Goal: Task Accomplishment & Management: Manage account settings

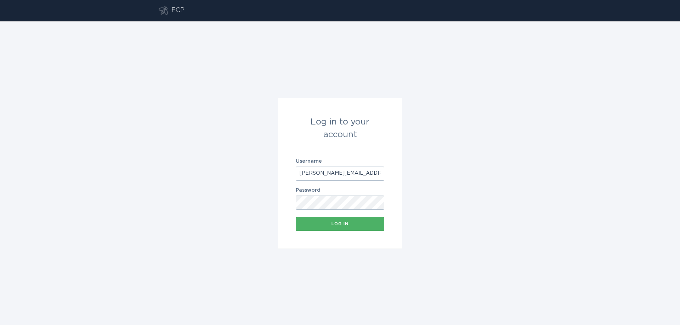
click at [333, 226] on div "Log in" at bounding box center [339, 224] width 81 height 4
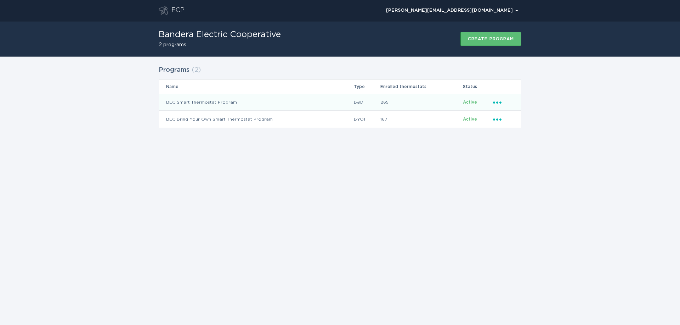
click at [498, 99] on icon "Ellipsis" at bounding box center [498, 101] width 10 height 6
click at [520, 127] on div "Remove thermostat" at bounding box center [530, 130] width 74 height 16
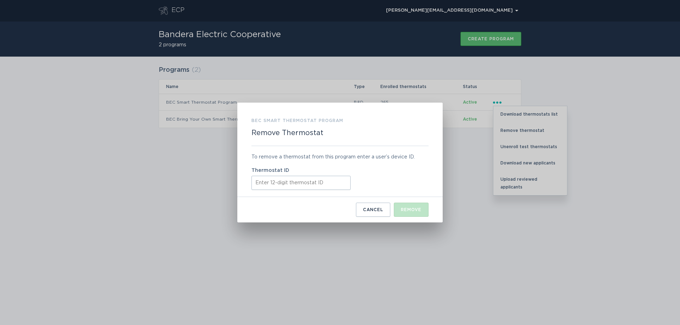
click at [310, 183] on input "Thermostat ID" at bounding box center [300, 183] width 99 height 14
paste input "415519300396"
type input "415519300396"
click at [409, 211] on div "Remove" at bounding box center [411, 210] width 21 height 4
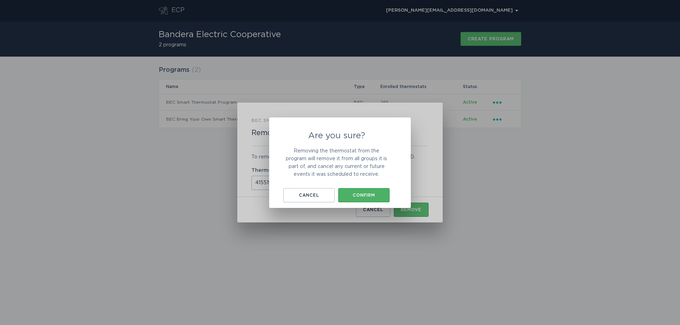
click at [360, 191] on button "Confirm" at bounding box center [363, 195] width 51 height 14
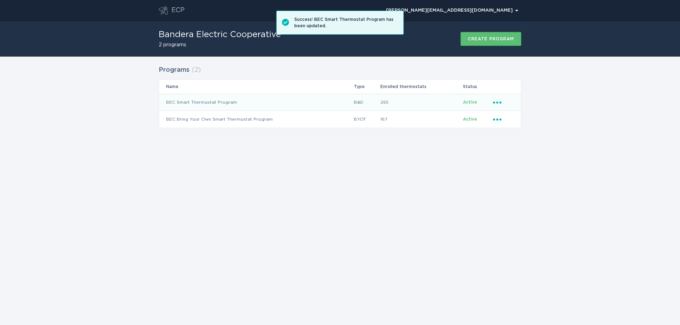
click at [498, 100] on icon "Ellipsis" at bounding box center [498, 101] width 10 height 6
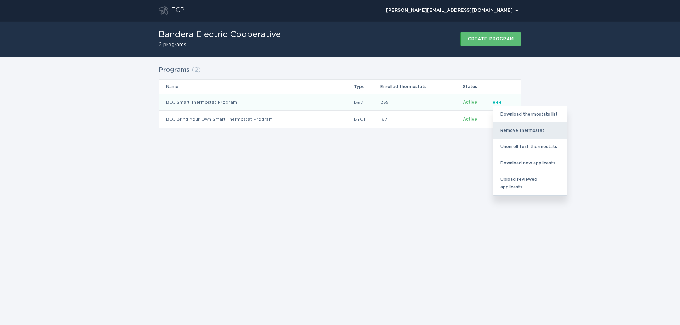
click at [519, 130] on div "Remove thermostat" at bounding box center [530, 130] width 74 height 16
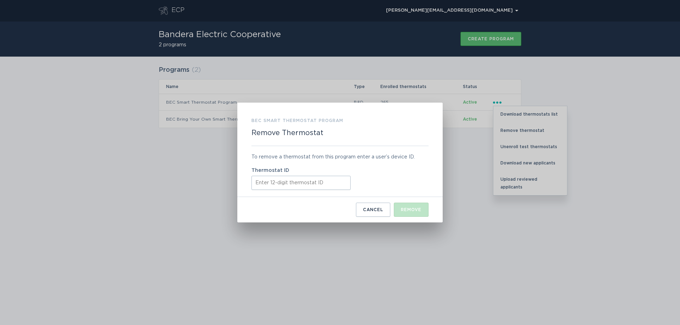
click at [316, 186] on input "Thermostat ID" at bounding box center [300, 183] width 99 height 14
paste input "415556661025"
type input "415556661025"
click at [420, 213] on button "Remove" at bounding box center [411, 210] width 35 height 14
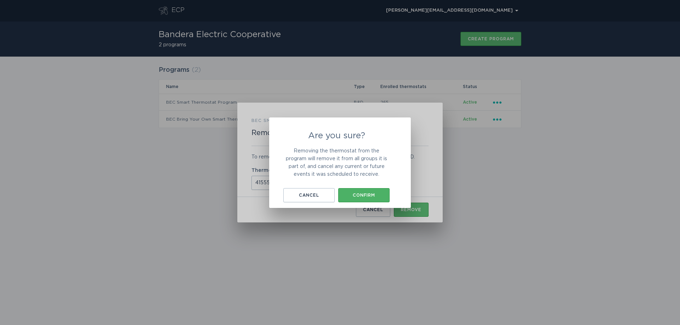
click at [371, 197] on div "Confirm" at bounding box center [364, 195] width 44 height 4
